Goal: Contribute content: Contribute content

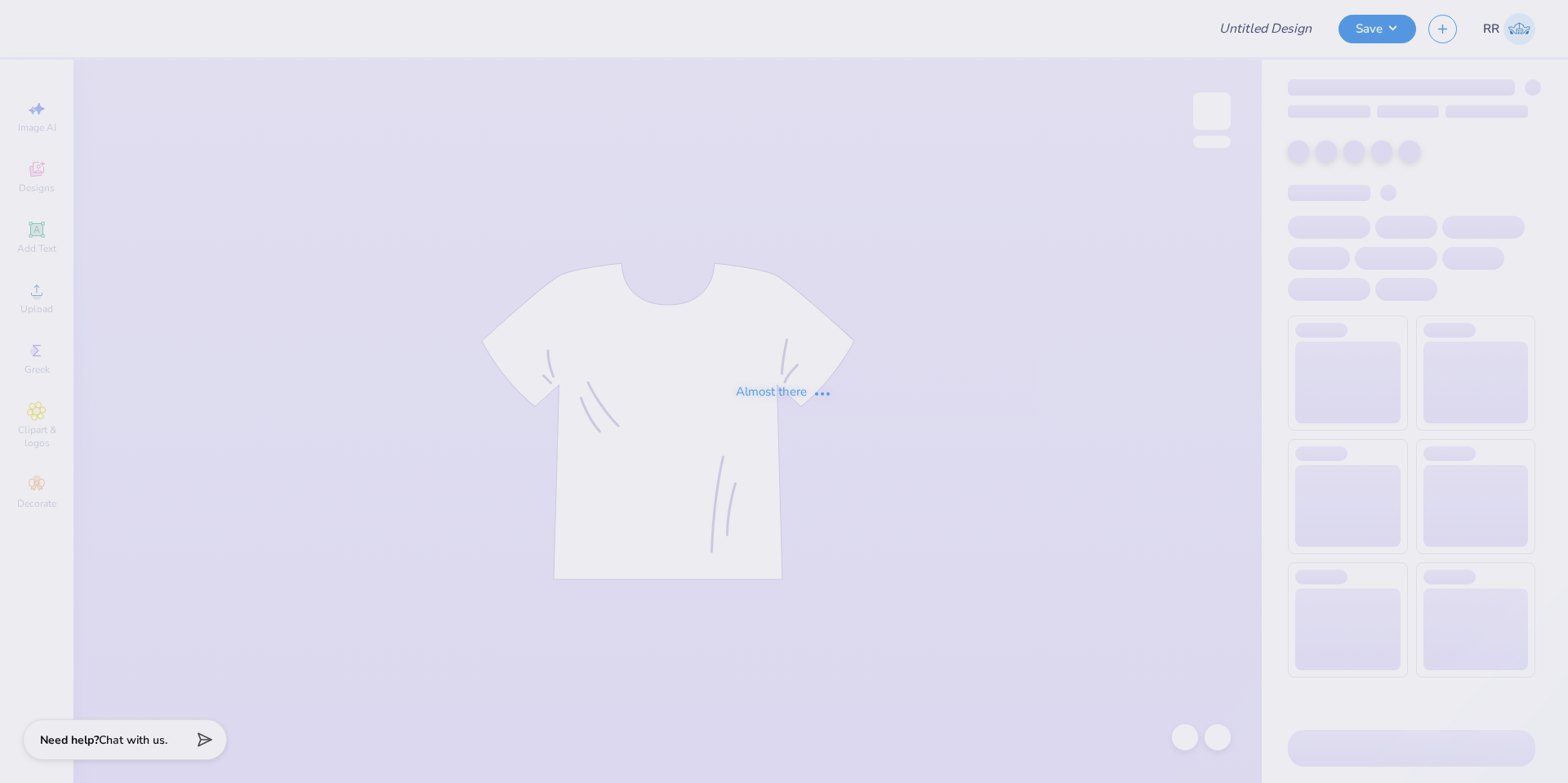
type input "SGA Shirts - Cypress Bay"
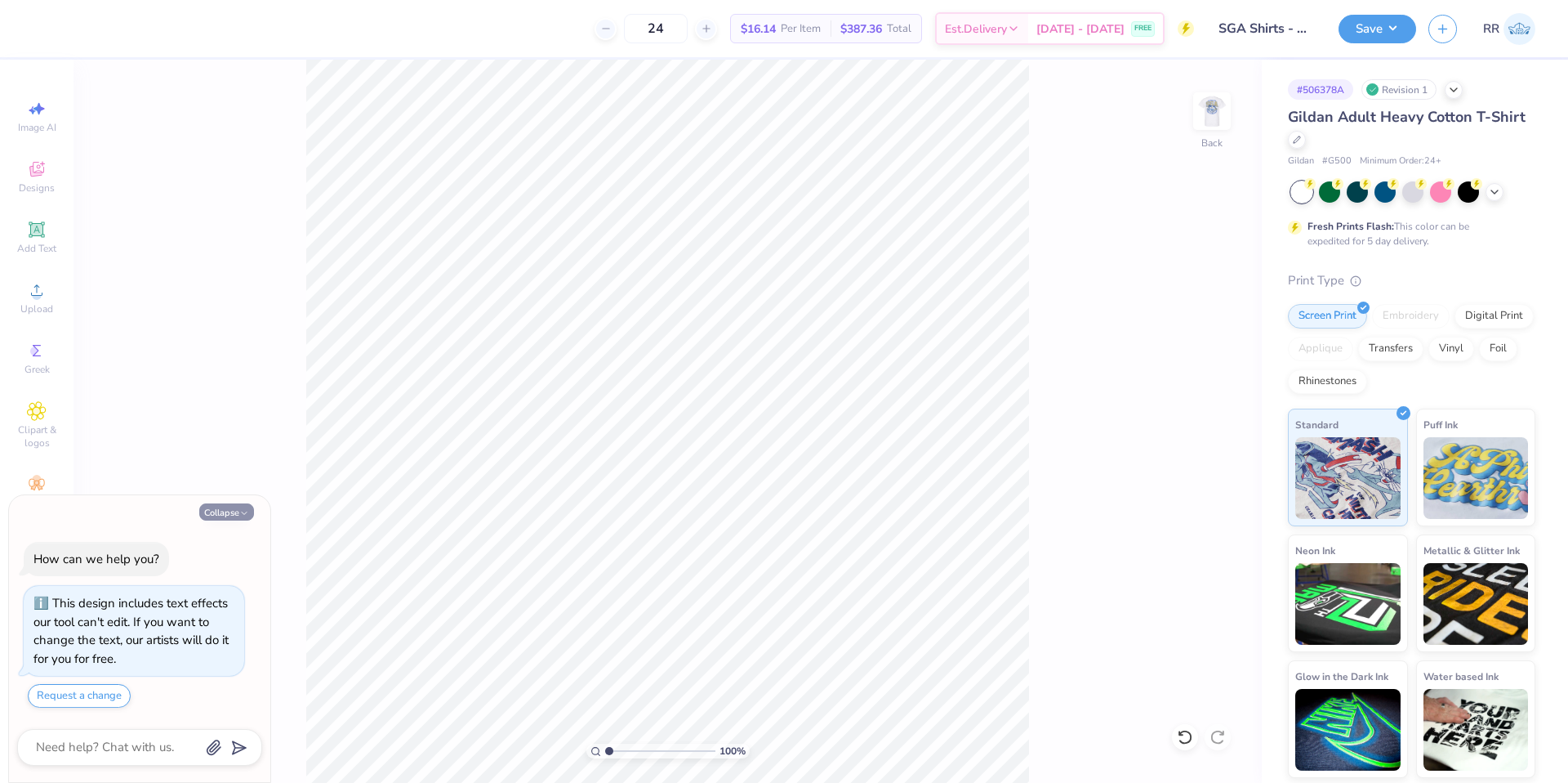
click at [234, 510] on button "Collapse" at bounding box center [227, 512] width 55 height 17
type textarea "x"
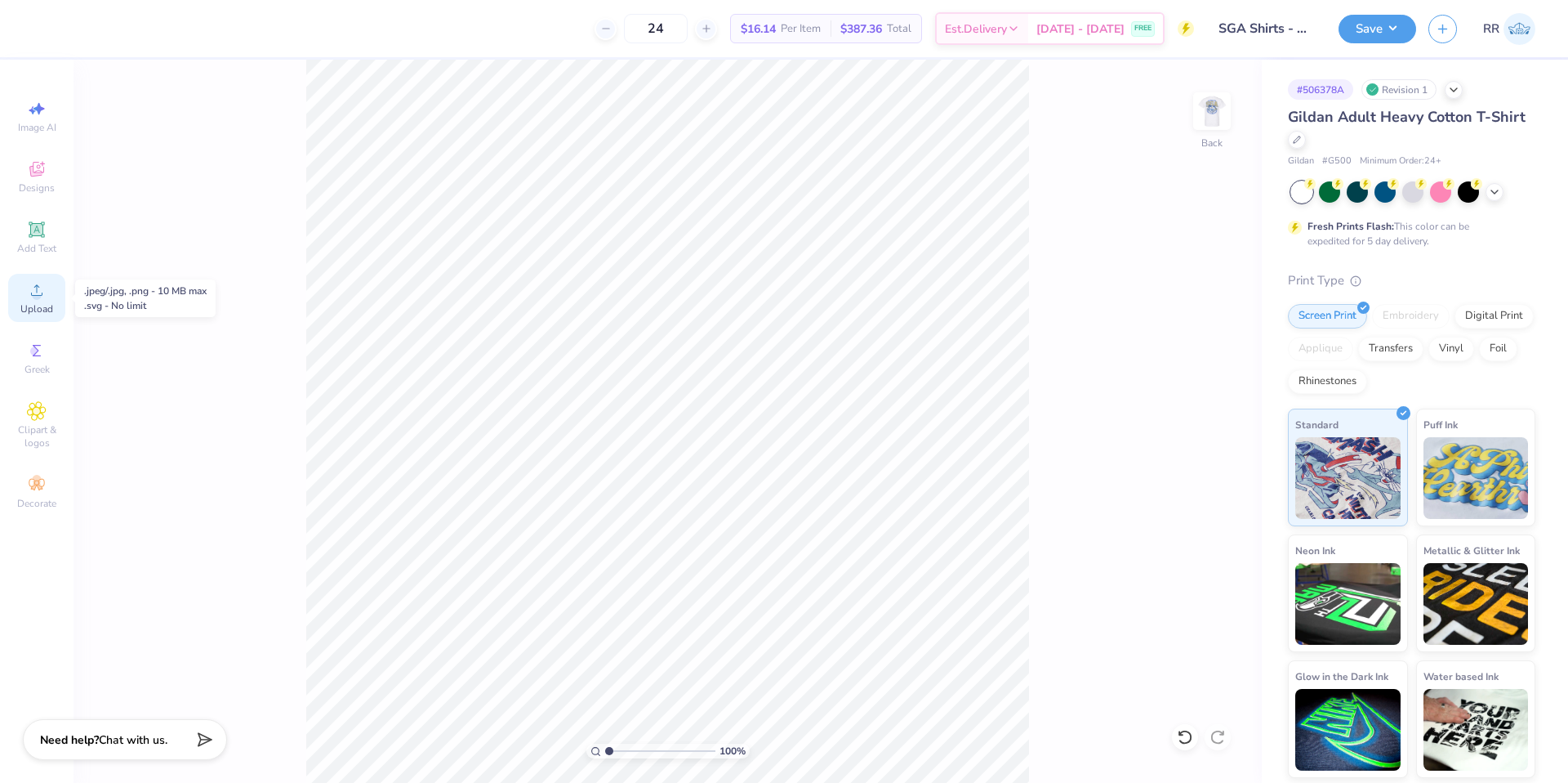
click at [56, 299] on div "Upload" at bounding box center [36, 298] width 57 height 48
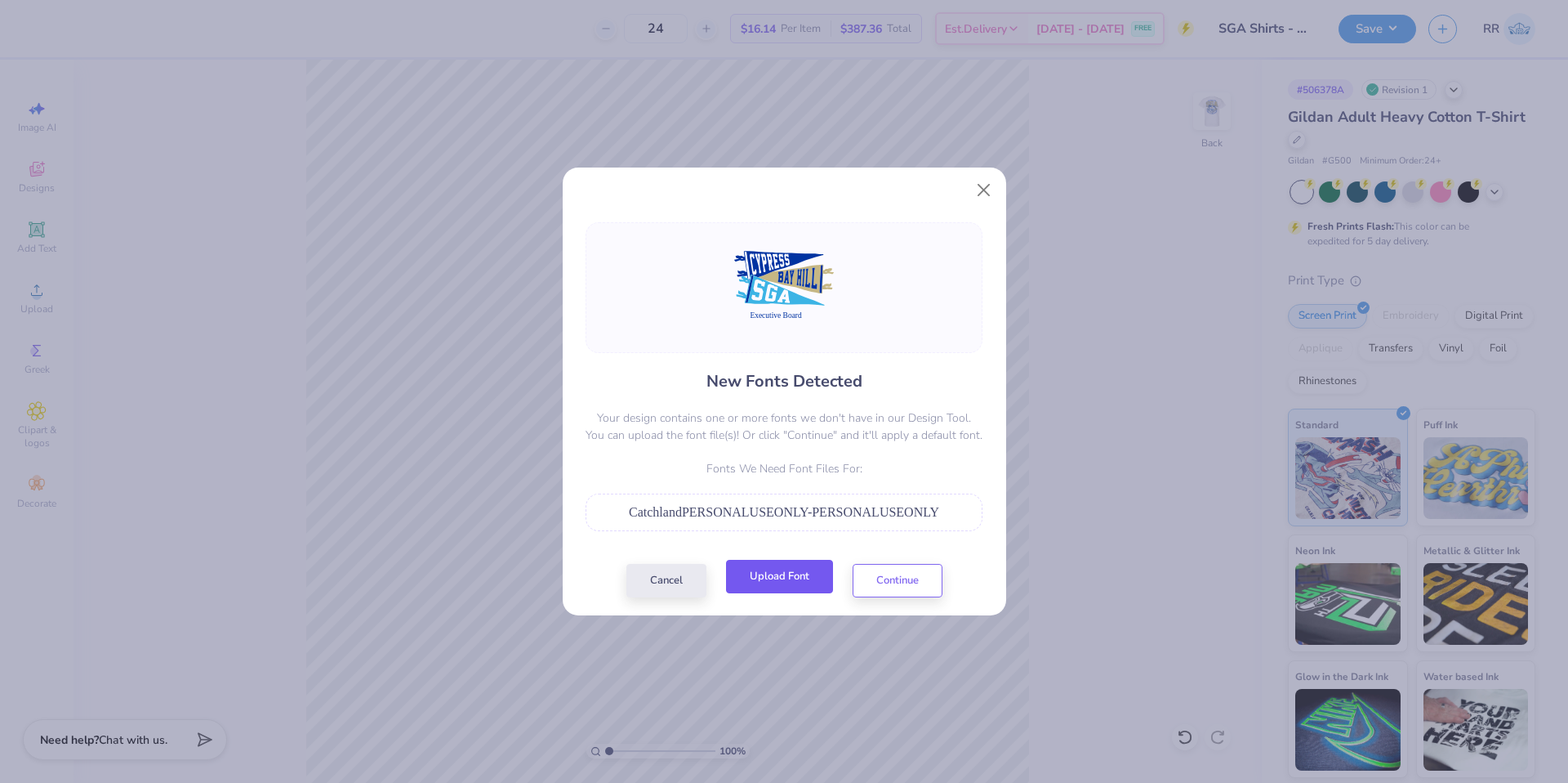
click at [782, 565] on button "Upload Font" at bounding box center [779, 576] width 107 height 34
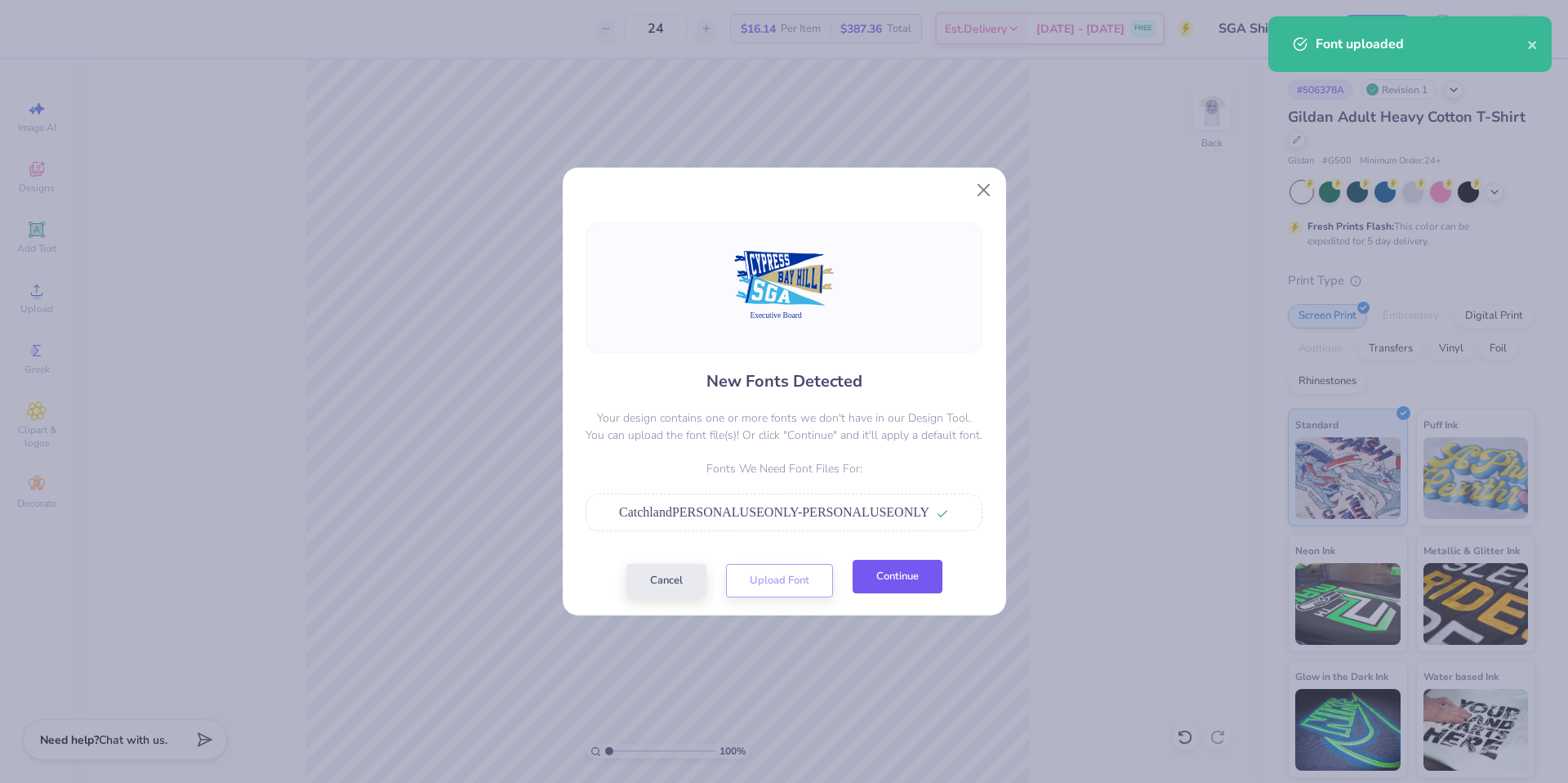
click at [882, 592] on button "Continue" at bounding box center [897, 576] width 89 height 34
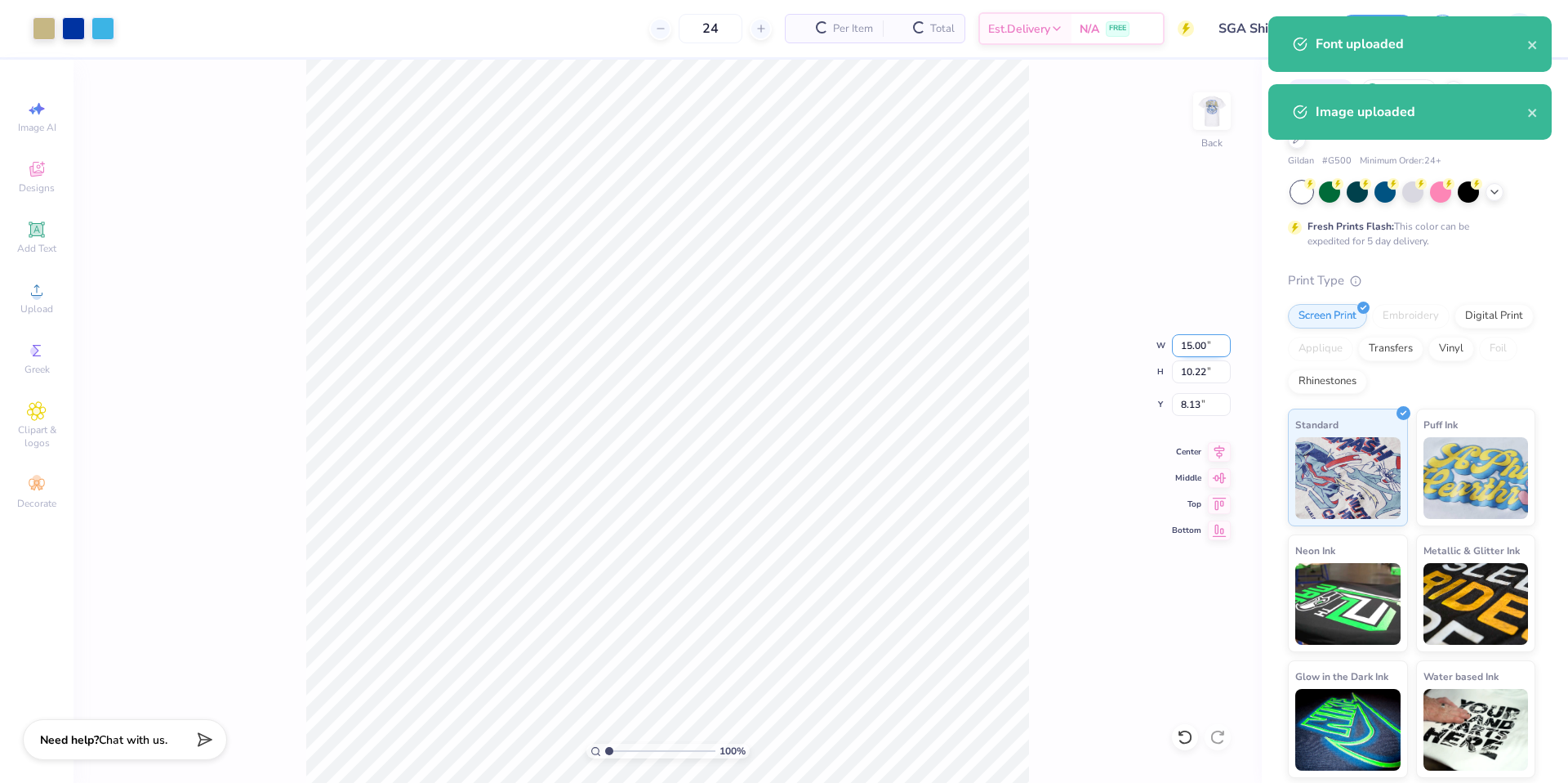
click at [1187, 342] on input "15.00" at bounding box center [1202, 345] width 58 height 23
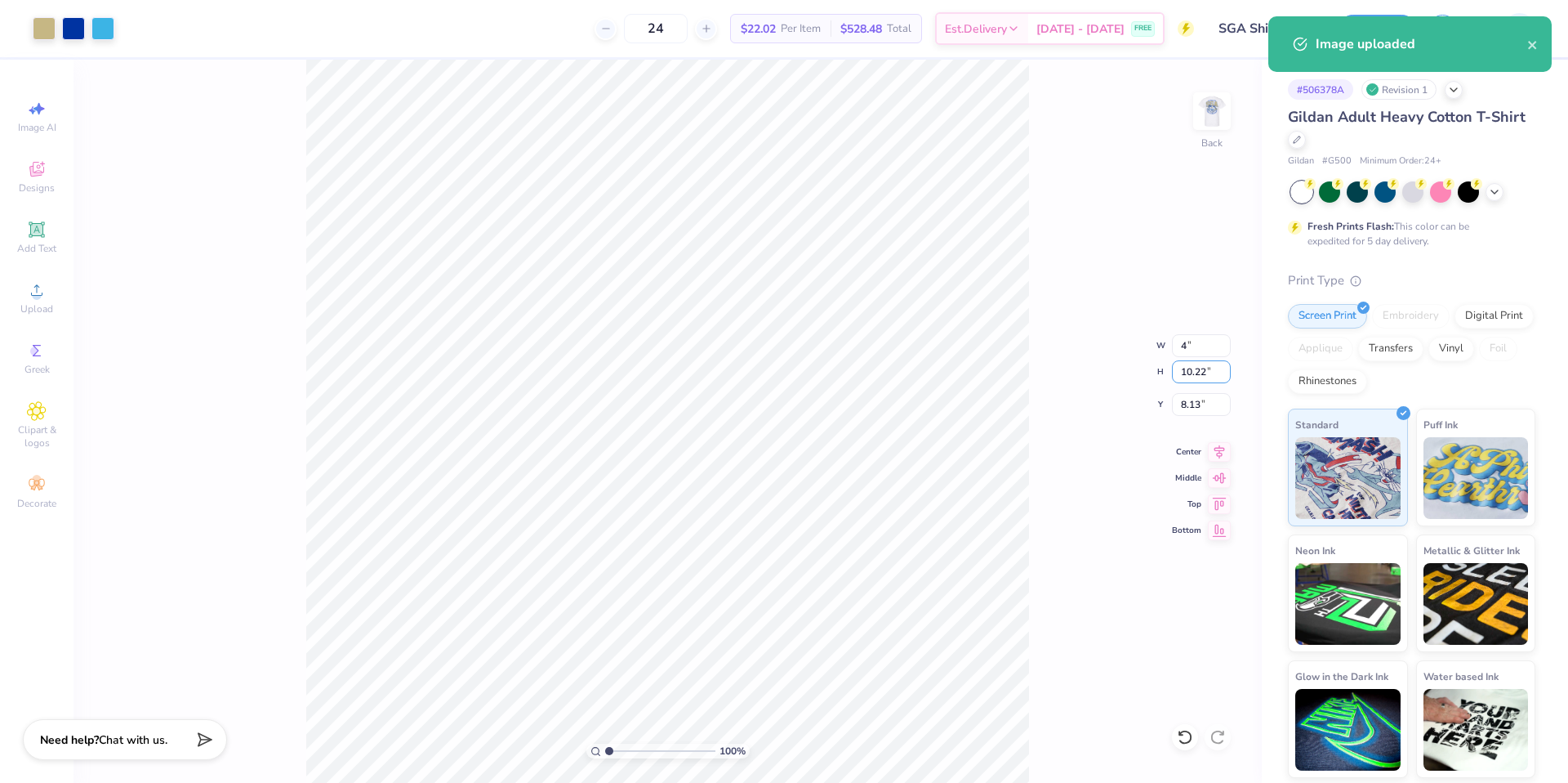
type input "4.00"
type input "2.72"
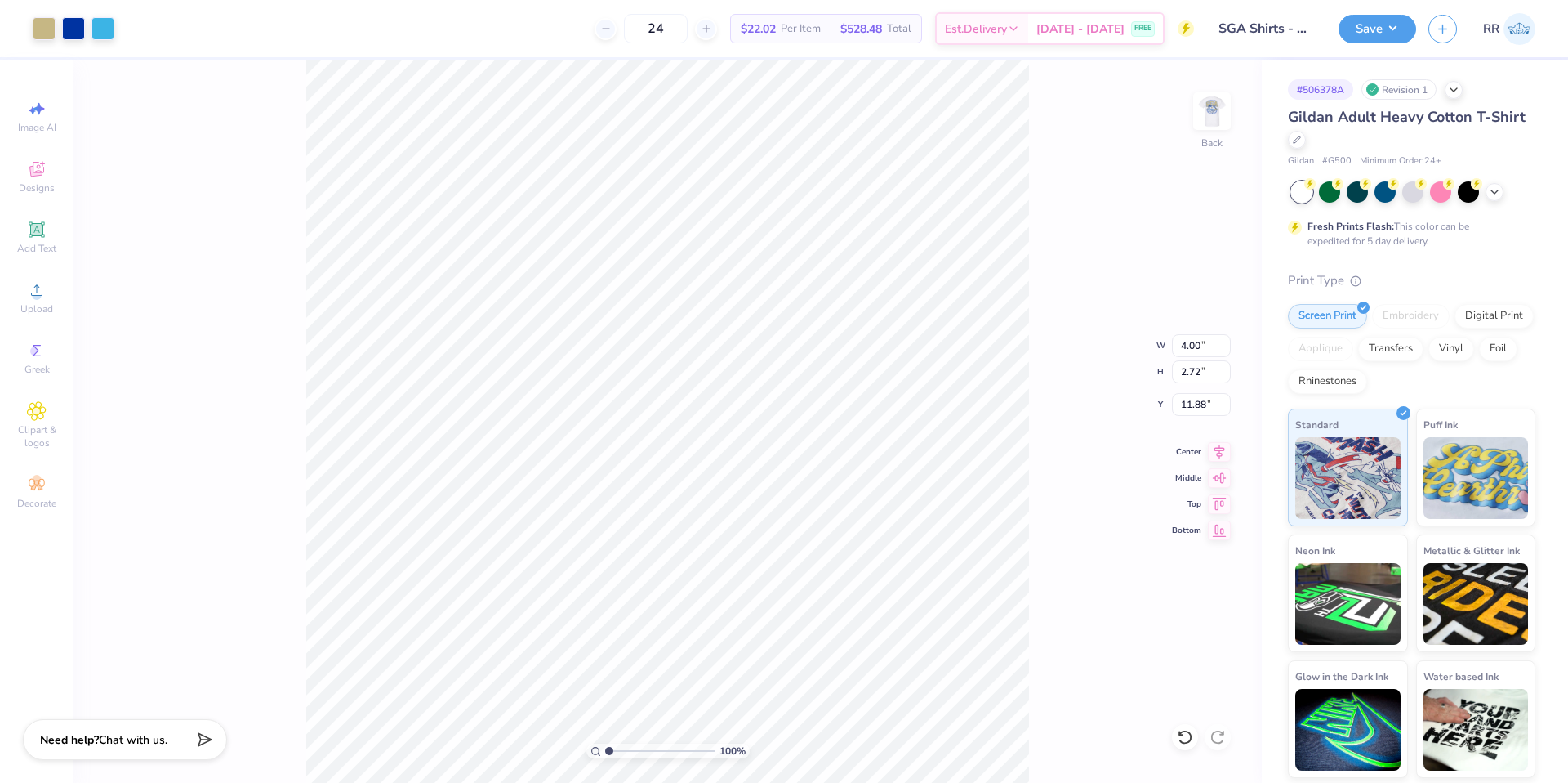
type input "3.00"
click at [1038, 244] on div "100 % Back W 4.00 4.00 " H 2.72 2.72 " Y 3.00 3.00 " Center Middle Top Bottom" at bounding box center [667, 421] width 1189 height 723
click at [1228, 121] on img at bounding box center [1212, 111] width 33 height 33
click at [40, 285] on icon at bounding box center [36, 290] width 20 height 20
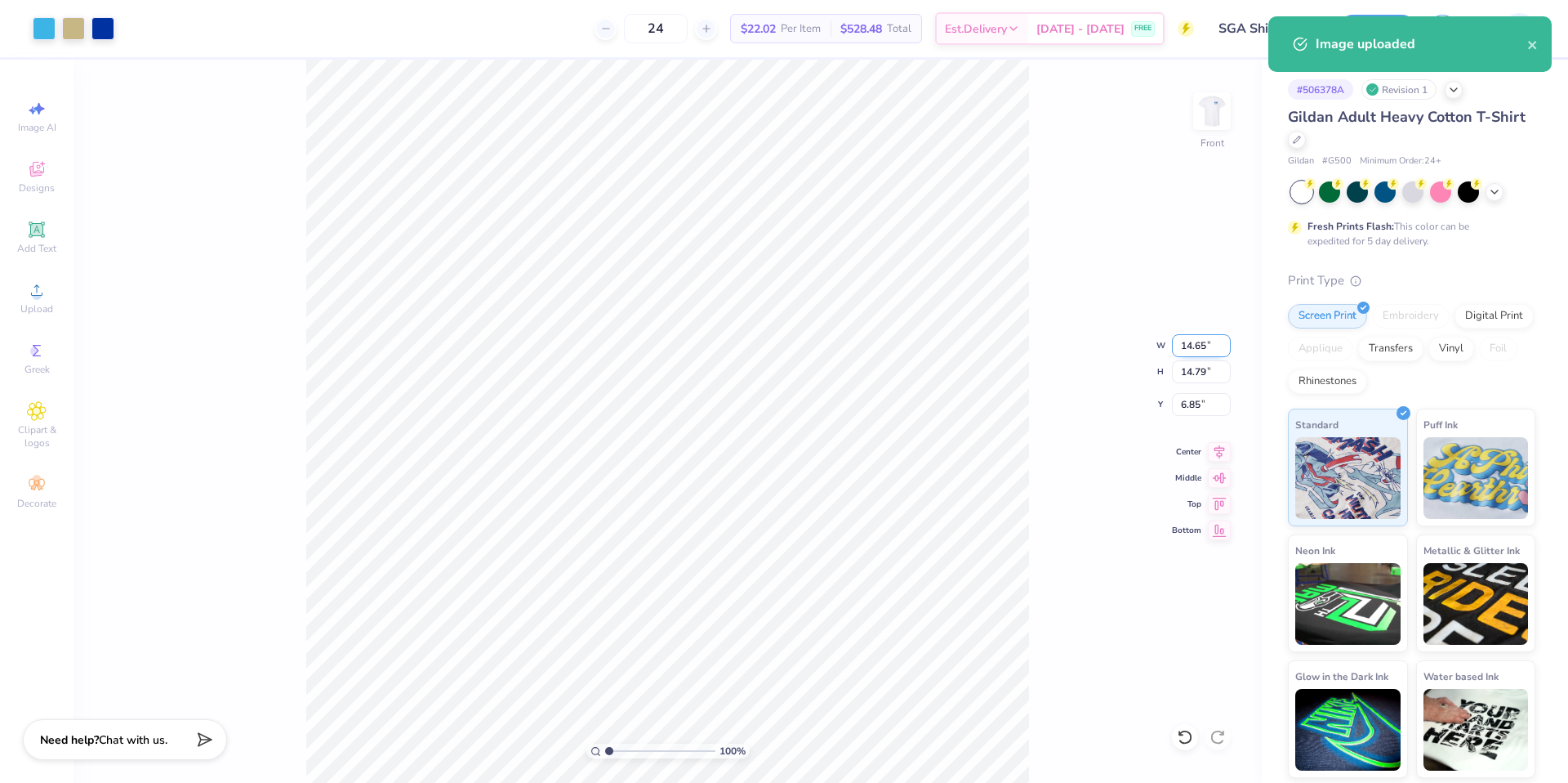
drag, startPoint x: 1197, startPoint y: 342, endPoint x: 1191, endPoint y: 355, distance: 14.3
click at [1199, 344] on input "14.65" at bounding box center [1202, 345] width 58 height 23
type input "12.50"
type input "12.62"
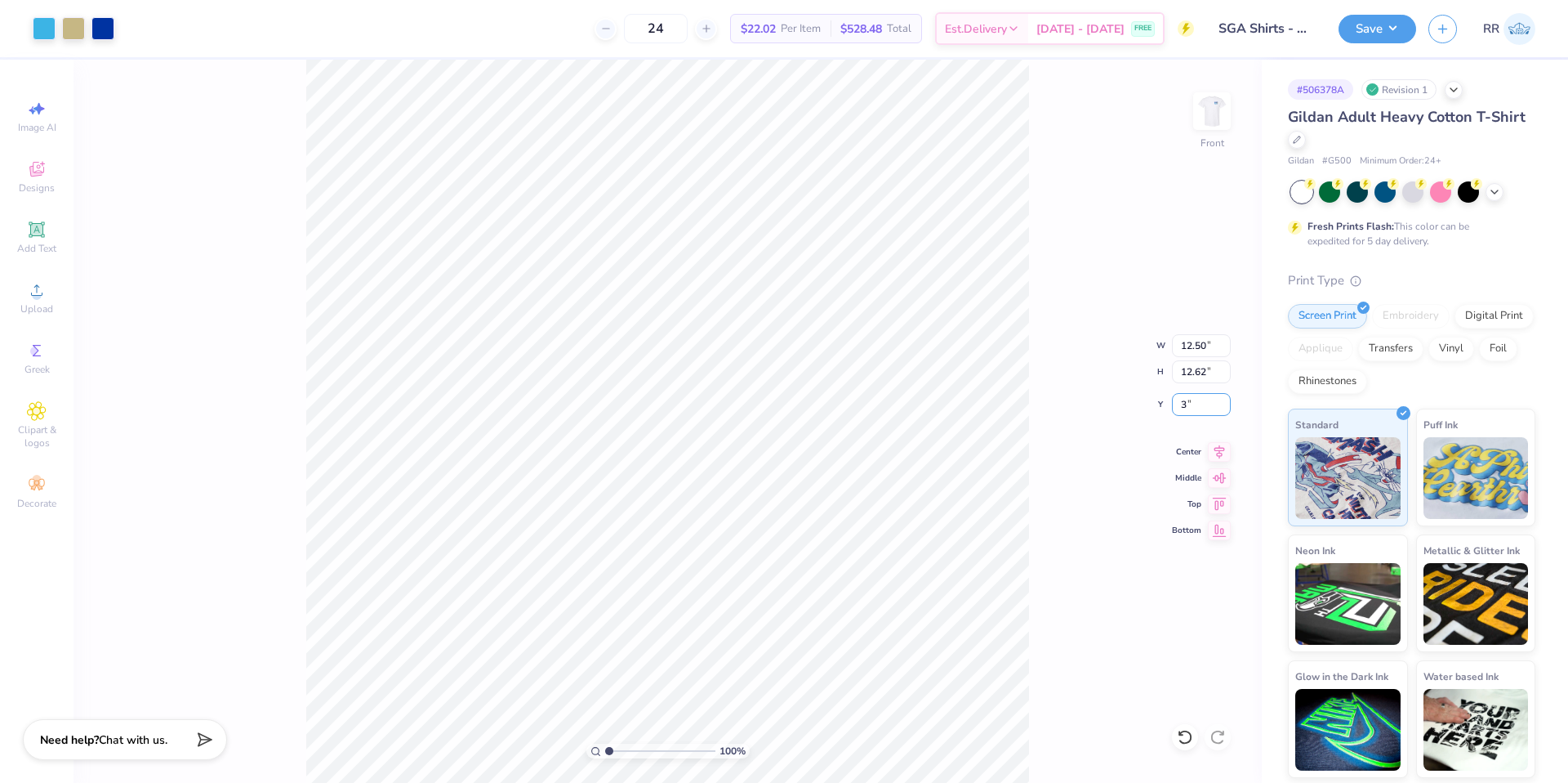
type input "3.00"
drag, startPoint x: 1090, startPoint y: 180, endPoint x: 1098, endPoint y: 178, distance: 8.2
click at [1090, 181] on div "100 % Front W 12.50 12.50 " H 12.62 12.62 " Y 3.00 3.00 " Center Middle Top Bot…" at bounding box center [667, 421] width 1189 height 723
click at [1388, 29] on button "Save" at bounding box center [1377, 26] width 77 height 28
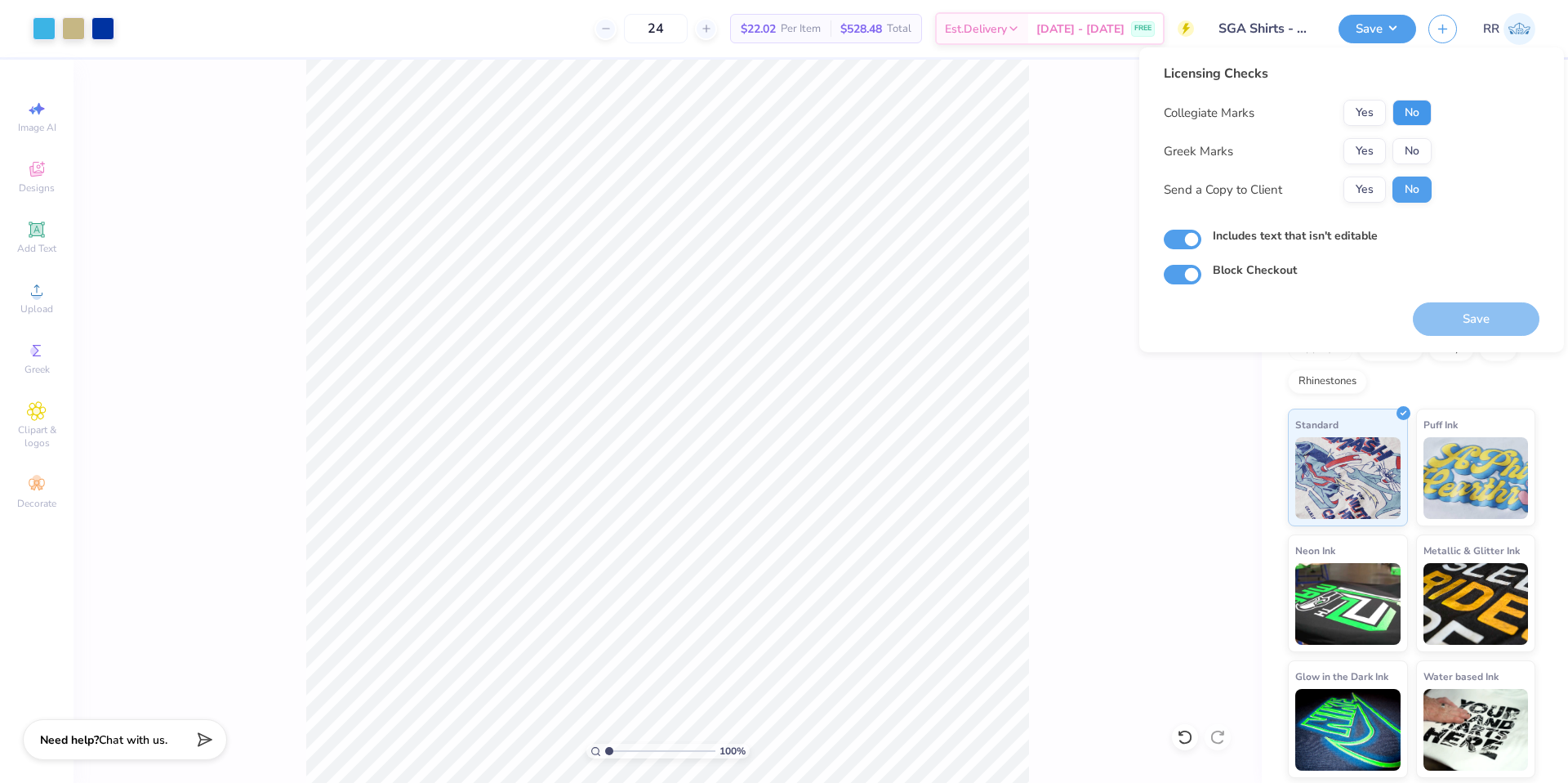
click at [1404, 114] on button "No" at bounding box center [1412, 113] width 40 height 26
drag, startPoint x: 1413, startPoint y: 148, endPoint x: 1448, endPoint y: 195, distance: 58.6
click at [1417, 151] on button "No" at bounding box center [1412, 151] width 40 height 26
click at [1434, 317] on button "Save" at bounding box center [1476, 318] width 126 height 34
